Goal: Check status: Check status

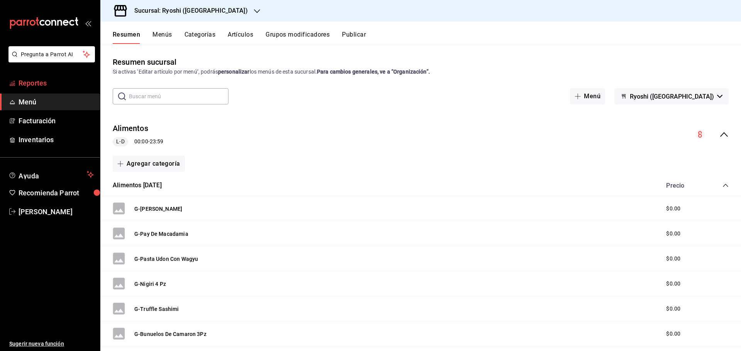
click at [54, 88] on span "Reportes" at bounding box center [56, 83] width 75 height 10
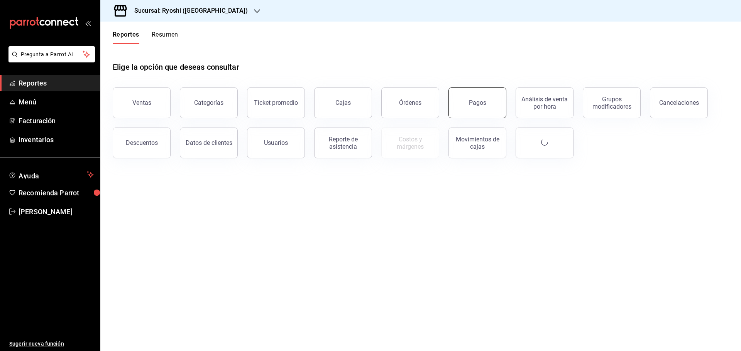
click at [458, 96] on button "Pagos" at bounding box center [477, 103] width 58 height 31
